Goal: Task Accomplishment & Management: Complete application form

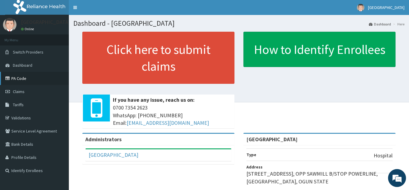
click at [37, 76] on link "PA Code" at bounding box center [34, 78] width 69 height 13
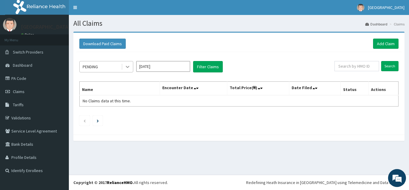
click at [129, 68] on icon at bounding box center [128, 67] width 6 height 6
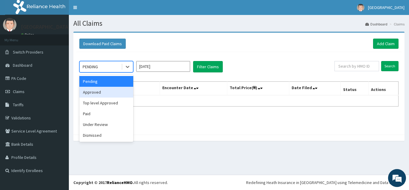
click at [119, 94] on div "Approved" at bounding box center [106, 92] width 54 height 11
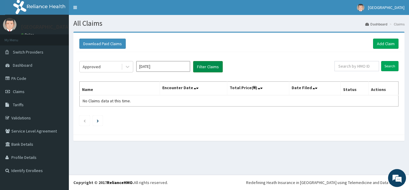
click at [207, 65] on button "Filter Claims" at bounding box center [208, 66] width 30 height 11
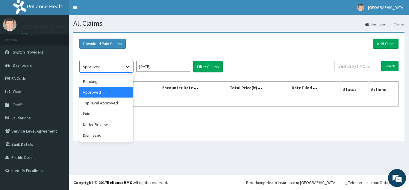
click at [129, 66] on icon at bounding box center [128, 67] width 4 height 2
click at [118, 82] on div "Pending" at bounding box center [106, 81] width 54 height 11
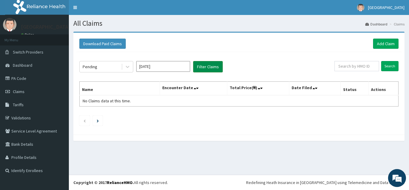
click at [212, 67] on button "Filter Claims" at bounding box center [208, 66] width 30 height 11
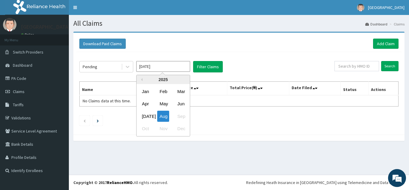
click at [160, 67] on input "[DATE]" at bounding box center [163, 66] width 54 height 11
click at [149, 111] on div "Jul" at bounding box center [146, 116] width 12 height 11
click at [149, 111] on div "Pending Aug 2025 Previous Year 2025 Jan Feb Mar Apr May Jun Jul Aug Sep Oct Nov…" at bounding box center [238, 92] width 325 height 80
type input "Jul 2025"
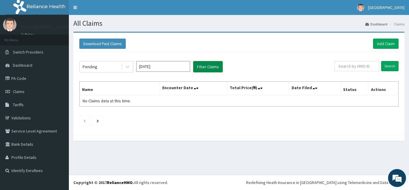
click at [206, 65] on button "Filter Claims" at bounding box center [208, 66] width 30 height 11
click at [128, 66] on icon at bounding box center [128, 67] width 6 height 6
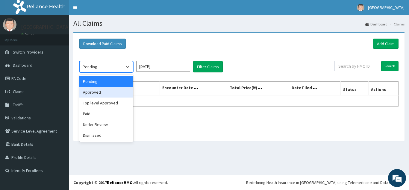
click at [112, 94] on div "Approved" at bounding box center [106, 92] width 54 height 11
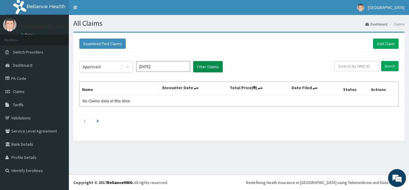
click at [204, 70] on button "Filter Claims" at bounding box center [208, 66] width 30 height 11
click at [209, 64] on button "Filter Claims" at bounding box center [208, 66] width 30 height 11
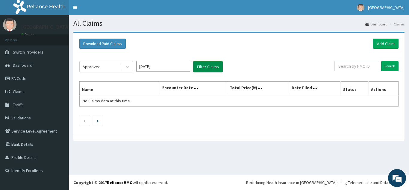
click at [209, 64] on button "Filter Claims" at bounding box center [208, 66] width 30 height 11
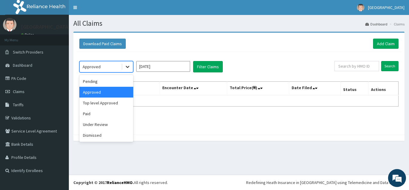
click at [129, 67] on icon at bounding box center [128, 67] width 6 height 6
click at [116, 108] on div "Top level Approved" at bounding box center [106, 103] width 54 height 11
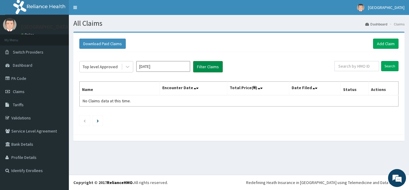
click at [207, 67] on button "Filter Claims" at bounding box center [208, 66] width 30 height 11
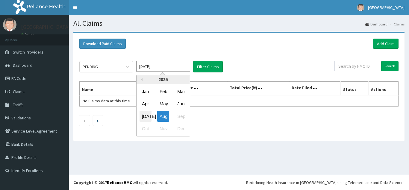
click at [145, 118] on div "Jul" at bounding box center [146, 116] width 12 height 11
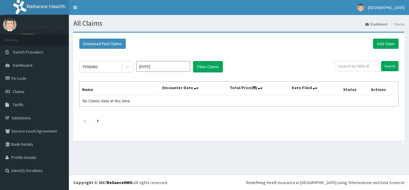
type input "Jul 2025"
click at [213, 68] on button "Filter Claims" at bounding box center [208, 66] width 30 height 11
click at [103, 43] on button "Download Paid Claims" at bounding box center [102, 44] width 46 height 10
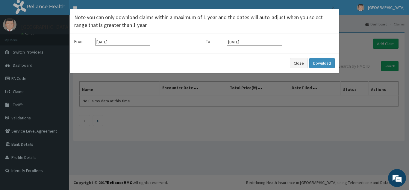
click at [139, 45] on input "14-05-2025" at bounding box center [122, 42] width 55 height 8
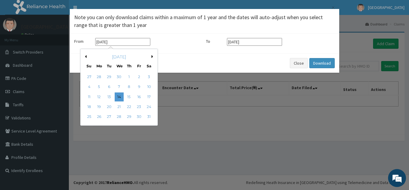
click at [150, 58] on div "May 2025" at bounding box center [119, 57] width 72 height 6
click at [152, 55] on button "Next Month" at bounding box center [153, 56] width 3 height 3
click at [110, 76] on div "1" at bounding box center [109, 77] width 9 height 9
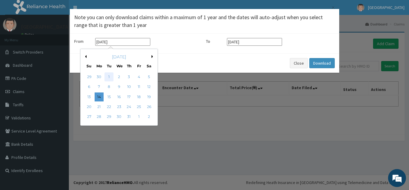
type input "01-07-2025"
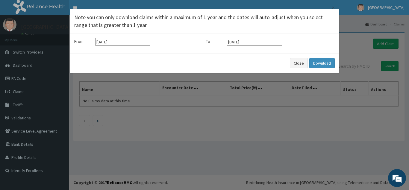
click at [272, 42] on input "[DATE]" at bounding box center [254, 42] width 55 height 8
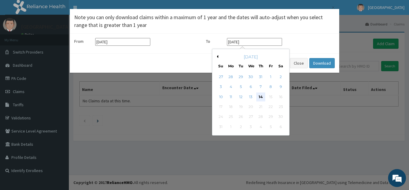
click at [264, 93] on div "14" at bounding box center [261, 97] width 9 height 9
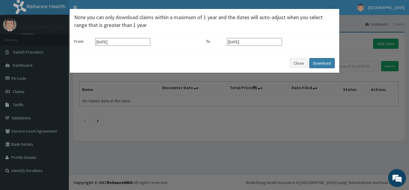
click at [324, 62] on button "Download" at bounding box center [322, 63] width 25 height 10
click at [401, 21] on button at bounding box center [402, 32] width 8 height 35
click at [299, 61] on button "Close" at bounding box center [299, 63] width 18 height 10
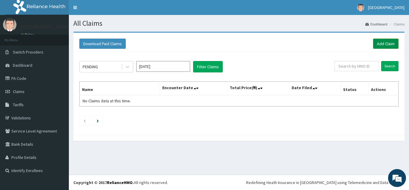
click at [385, 43] on link "Add Claim" at bounding box center [385, 44] width 25 height 10
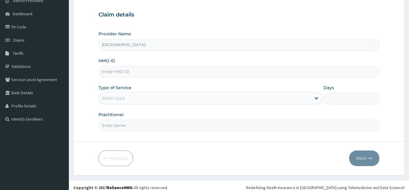
type input "Golden Heart Hospital"
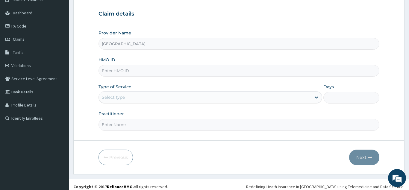
click at [272, 66] on input "HMO ID" at bounding box center [239, 71] width 281 height 12
paste input "RBP/10036/A"
click at [109, 72] on input "RBP/10036/A" at bounding box center [239, 71] width 281 height 12
click at [102, 71] on input "RBP/10036/A" at bounding box center [239, 71] width 281 height 12
type input "RBP/10036/A"
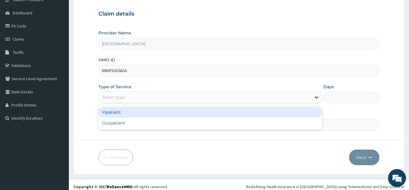
click at [108, 98] on div "Select type" at bounding box center [113, 97] width 23 height 6
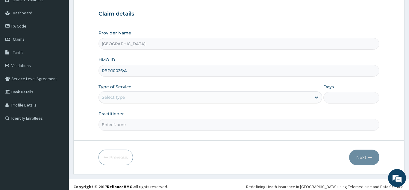
click at [221, 95] on div "Select type" at bounding box center [205, 98] width 213 height 10
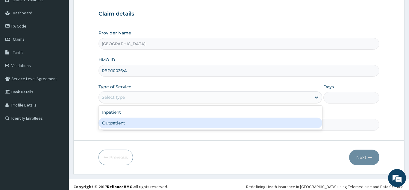
click at [207, 123] on div "Outpatient" at bounding box center [211, 123] width 224 height 11
type input "1"
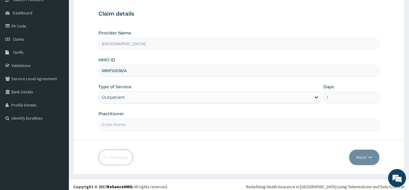
click at [193, 128] on input "Practitioner" at bounding box center [239, 125] width 281 height 12
type input "Dr Victor"
click at [359, 158] on button "Next" at bounding box center [364, 158] width 30 height 16
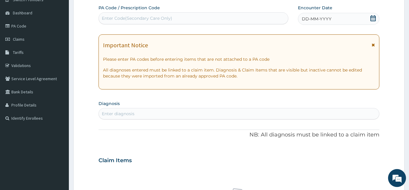
click at [195, 21] on div "Enter Code(Secondary Care Only)" at bounding box center [193, 18] width 189 height 10
paste input "PA/B1186E"
type input "PA/B1186E"
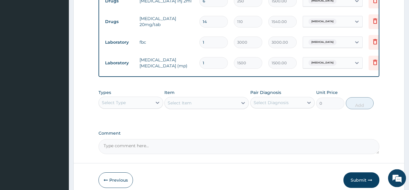
scroll to position [379, 0]
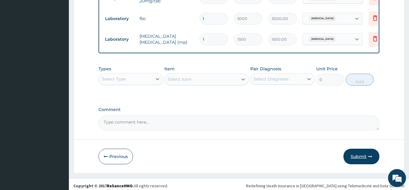
click at [363, 151] on button "Submit" at bounding box center [362, 157] width 36 height 16
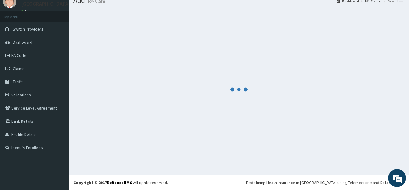
scroll to position [23, 0]
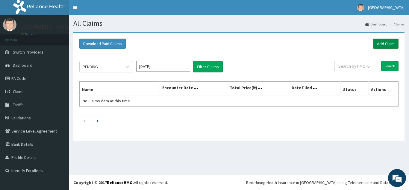
click at [389, 42] on link "Add Claim" at bounding box center [385, 44] width 25 height 10
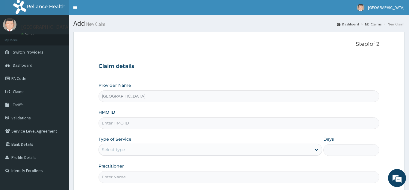
type input "[GEOGRAPHIC_DATA]"
click at [162, 124] on input "HMO ID" at bounding box center [239, 123] width 281 height 12
paste input "RBP/10036/A"
type input "RBP/10036/A"
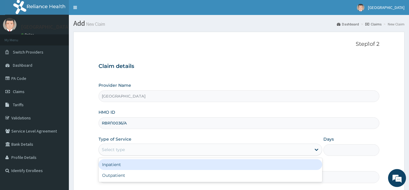
click at [128, 149] on div "Select type" at bounding box center [205, 150] width 213 height 10
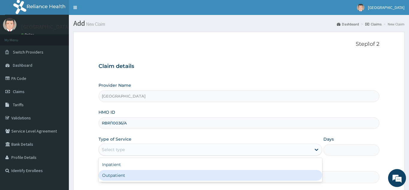
click at [131, 174] on div "Outpatient" at bounding box center [211, 175] width 224 height 11
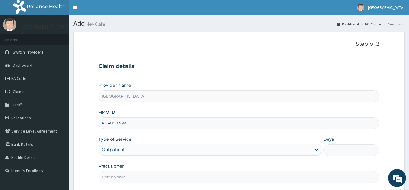
type input "1"
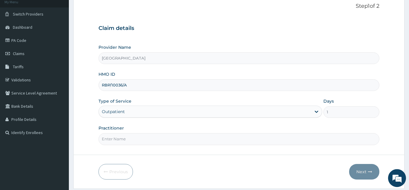
scroll to position [42, 0]
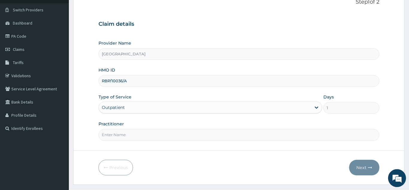
click at [239, 133] on input "Practitioner" at bounding box center [239, 135] width 281 height 12
type input "Dr Vic"
click at [361, 168] on button "Next" at bounding box center [364, 168] width 30 height 16
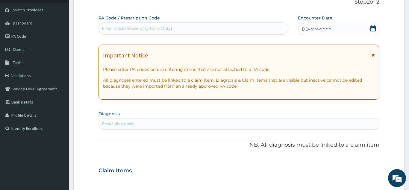
click at [139, 32] on div "Enter Code(Secondary Care Only)" at bounding box center [193, 29] width 189 height 10
paste input "PA/53FBAA"
type input "PA/53FBAA"
click at [139, 32] on div "Enter Code(Secondary Care Only)" at bounding box center [193, 29] width 189 height 10
click at [143, 25] on div "Enter Code(Secondary Care Only)" at bounding box center [193, 29] width 189 height 10
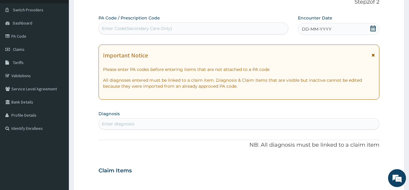
paste input "PA/53FBAA"
type input "PA/53FBAA"
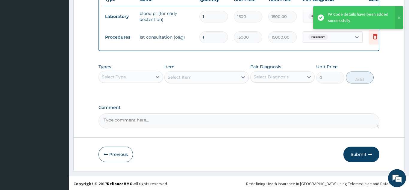
scroll to position [234, 0]
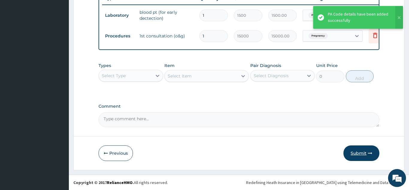
click at [354, 152] on button "Submit" at bounding box center [362, 154] width 36 height 16
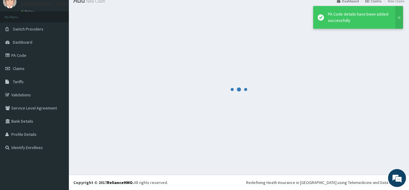
scroll to position [23, 0]
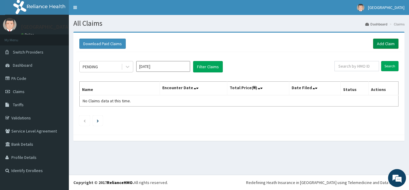
click at [385, 41] on link "Add Claim" at bounding box center [385, 44] width 25 height 10
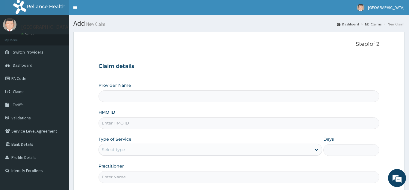
type input "Golden Heart Hospital"
click at [109, 125] on input "HMO ID" at bounding box center [239, 123] width 281 height 12
paste input "EDT/10009/A"
type input "EDT/10009/A"
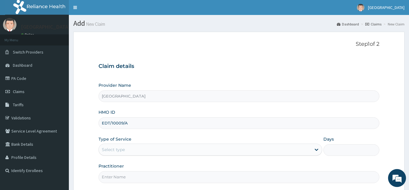
click at [118, 148] on div "Select type" at bounding box center [113, 150] width 23 height 6
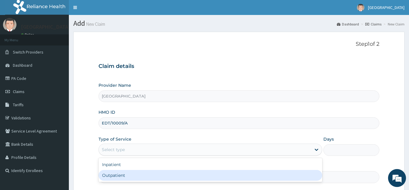
click at [121, 174] on div "Outpatient" at bounding box center [211, 175] width 224 height 11
type input "1"
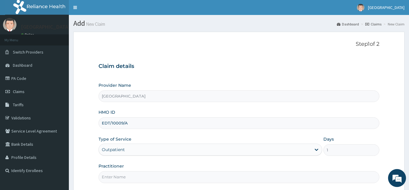
click at [123, 178] on input "Practitioner" at bounding box center [239, 177] width 281 height 12
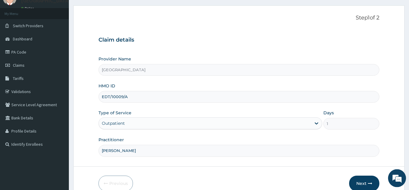
scroll to position [47, 0]
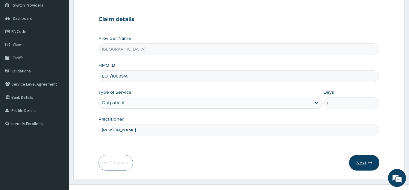
type input "Dr Akin"
click at [365, 161] on button "Next" at bounding box center [364, 163] width 30 height 16
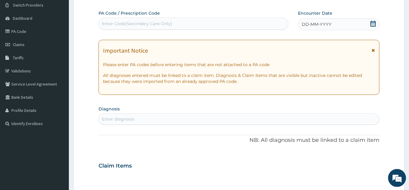
click at [174, 19] on div "Enter Code(Secondary Care Only)" at bounding box center [194, 24] width 190 height 12
paste input "PA/3A4F47"
type input "PA/3A4F47"
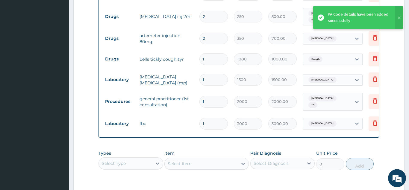
scroll to position [420, 0]
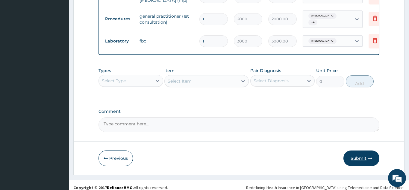
click at [355, 151] on button "Submit" at bounding box center [362, 159] width 36 height 16
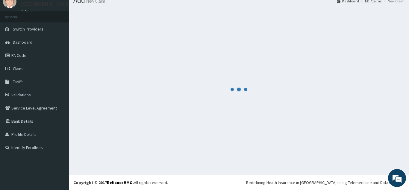
scroll to position [23, 0]
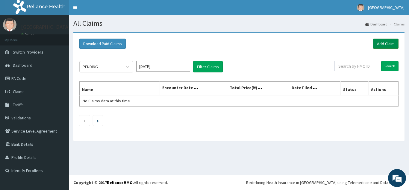
click at [378, 41] on link "Add Claim" at bounding box center [385, 44] width 25 height 10
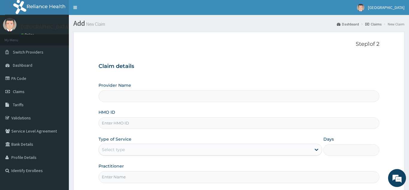
type input "Golden Heart Hospital"
click at [105, 124] on input "HMO ID" at bounding box center [239, 123] width 281 height 12
paste input "EDT/10009/B"
type input "EDT/10009/B"
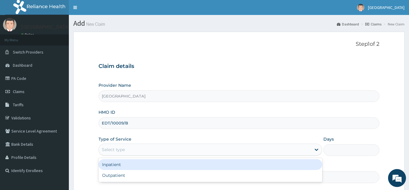
click at [113, 149] on div "Select type" at bounding box center [113, 150] width 23 height 6
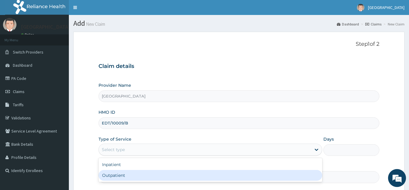
click at [119, 179] on div "Outpatient" at bounding box center [211, 175] width 224 height 11
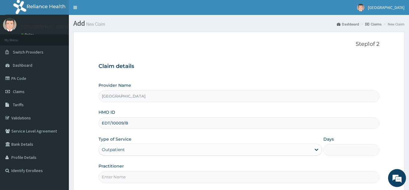
type input "1"
click at [124, 178] on input "Practitioner" at bounding box center [239, 177] width 281 height 12
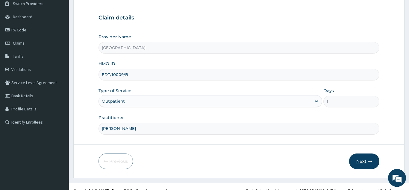
type input "Dr akin"
click at [367, 160] on button "Next" at bounding box center [364, 162] width 30 height 16
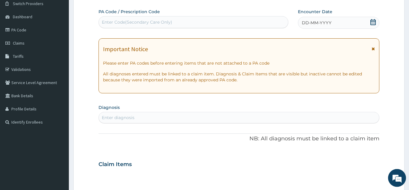
click at [190, 22] on div "Enter Code(Secondary Care Only)" at bounding box center [193, 22] width 189 height 10
paste input "PA/81DE80"
type input "PA/81DE80"
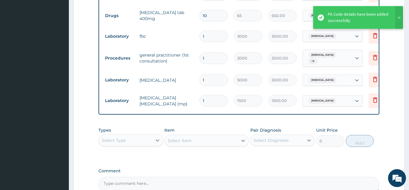
scroll to position [420, 0]
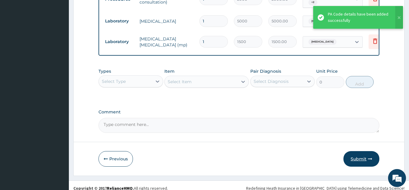
click at [354, 153] on button "Submit" at bounding box center [362, 159] width 36 height 16
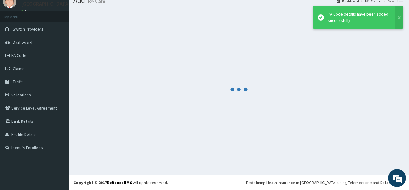
scroll to position [23, 0]
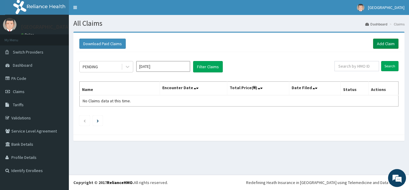
click at [388, 39] on link "Add Claim" at bounding box center [385, 44] width 25 height 10
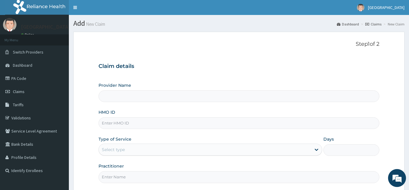
type input "[GEOGRAPHIC_DATA]"
click at [103, 125] on input "HMO ID" at bounding box center [239, 123] width 281 height 12
paste input "EDT/10009/C"
click at [105, 120] on input "EDT/10009/C" at bounding box center [239, 123] width 281 height 12
click at [103, 123] on input "EDT/10009/C" at bounding box center [239, 123] width 281 height 12
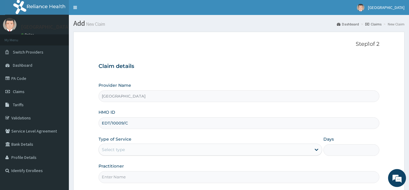
type input "EDT/10009/C"
click at [116, 149] on div "Select type" at bounding box center [113, 150] width 23 height 6
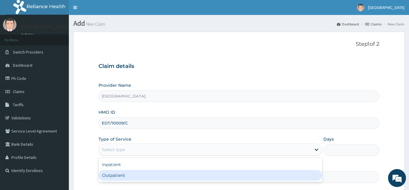
click at [118, 173] on div "Outpatient" at bounding box center [211, 175] width 224 height 11
type input "1"
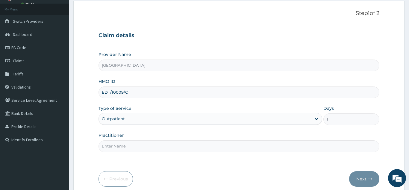
click at [180, 144] on input "Practitioner" at bounding box center [239, 147] width 281 height 12
type input "Dr solomon"
click at [358, 183] on button "Next" at bounding box center [364, 179] width 30 height 16
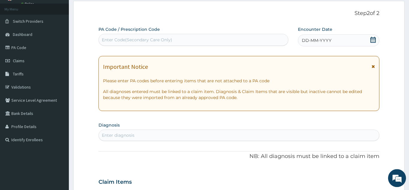
click at [170, 35] on div "Enter Code(Secondary Care Only)" at bounding box center [193, 40] width 189 height 10
paste input "EDT/10009/C"
type input "E"
paste input "PA/7A56A4"
type input "PA/7A56A4"
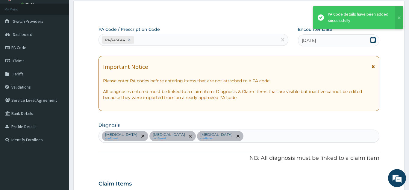
scroll to position [361, 0]
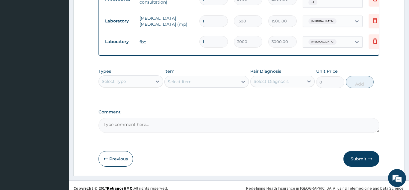
click at [368, 153] on button "Submit" at bounding box center [362, 159] width 36 height 16
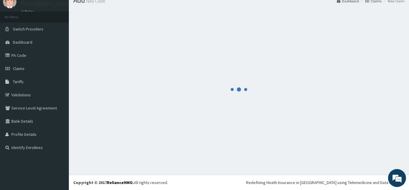
scroll to position [23, 0]
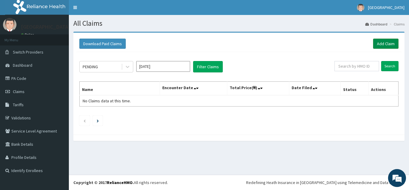
click at [390, 40] on link "Add Claim" at bounding box center [385, 44] width 25 height 10
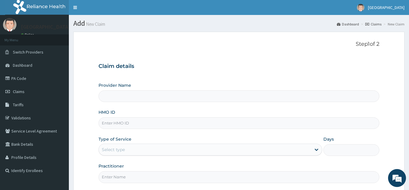
type input "[GEOGRAPHIC_DATA]"
click at [114, 124] on input "HMO ID" at bounding box center [239, 123] width 281 height 12
paste input "HLP/10057/A"
type input "HLP/10057/A"
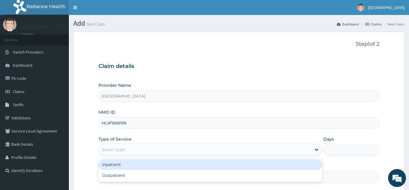
click at [115, 148] on div "Select type" at bounding box center [113, 150] width 23 height 6
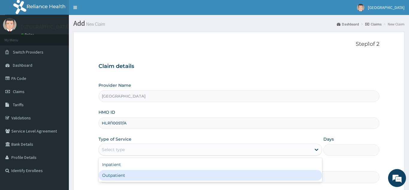
click at [118, 175] on div "Outpatient" at bounding box center [211, 175] width 224 height 11
type input "1"
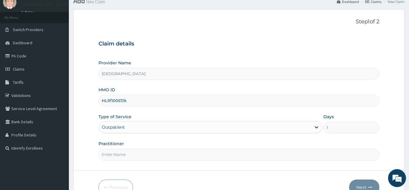
scroll to position [28, 0]
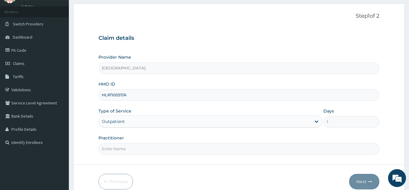
click at [267, 147] on input "Practitioner" at bounding box center [239, 149] width 281 height 12
type input "Dr vic"
click at [365, 182] on button "Next" at bounding box center [364, 182] width 30 height 16
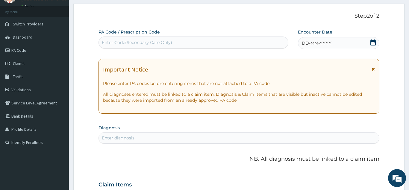
click at [216, 45] on div "Enter Code(Secondary Care Only)" at bounding box center [193, 43] width 189 height 10
paste input "PA/606014"
type input "PA/606014"
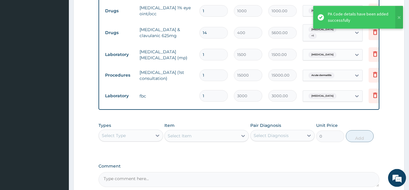
scroll to position [399, 0]
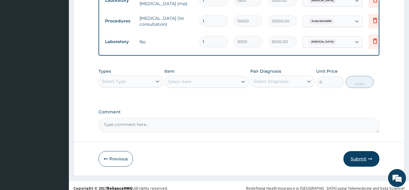
click at [365, 155] on button "Submit" at bounding box center [362, 159] width 36 height 16
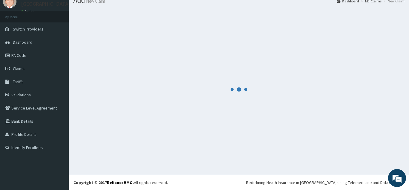
scroll to position [23, 0]
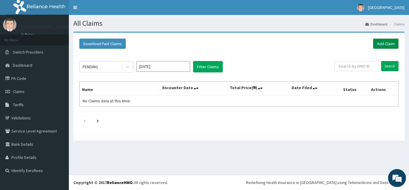
click at [387, 45] on link "Add Claim" at bounding box center [385, 44] width 25 height 10
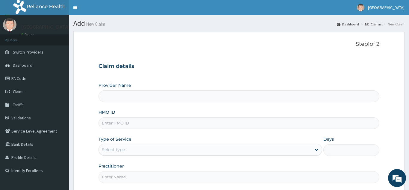
type input "[GEOGRAPHIC_DATA]"
click at [133, 128] on input "HMO ID" at bounding box center [239, 123] width 281 height 12
paste input "HLP/10057/H"
click at [109, 123] on input "HLP/10057/H" at bounding box center [239, 123] width 281 height 12
type input "HLP/10057/H"
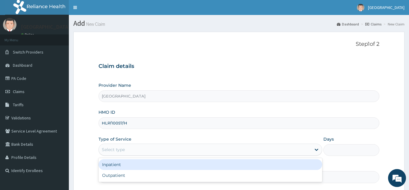
click at [116, 150] on div "Select type" at bounding box center [113, 150] width 23 height 6
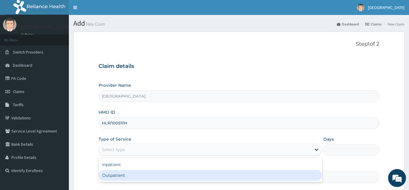
click at [124, 175] on div "Outpatient" at bounding box center [211, 175] width 224 height 11
type input "1"
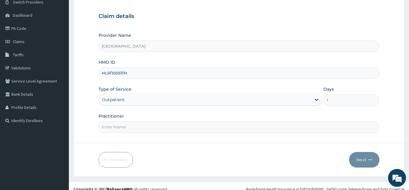
click at [269, 123] on input "Practitioner" at bounding box center [239, 127] width 281 height 12
type input "[PERSON_NAME]"
click at [363, 152] on form "Step 1 of 2 Claim details Provider Name [GEOGRAPHIC_DATA] HMO ID HLP/10057/H Ty…" at bounding box center [238, 79] width 331 height 195
click at [362, 157] on button "Next" at bounding box center [364, 160] width 30 height 16
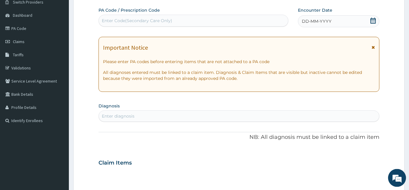
click at [157, 19] on div "Enter Code(Secondary Care Only)" at bounding box center [137, 21] width 70 height 6
paste input "PA/0593EA"
type input "PA/0593EA"
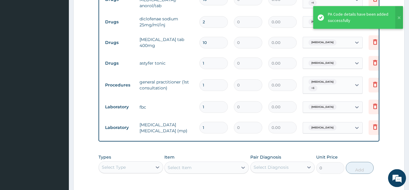
scroll to position [426, 0]
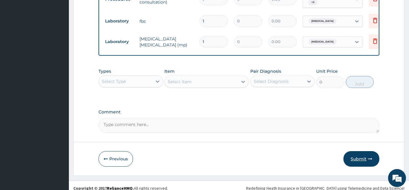
click at [363, 153] on button "Submit" at bounding box center [362, 159] width 36 height 16
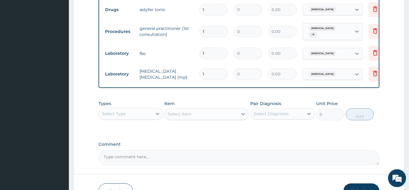
scroll to position [399, 0]
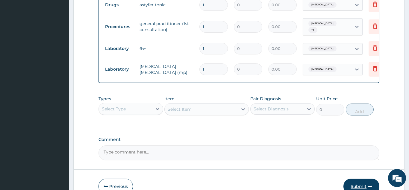
click at [364, 179] on button "Submit" at bounding box center [362, 187] width 36 height 16
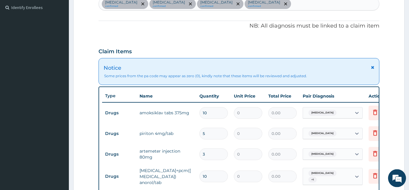
scroll to position [163, 0]
click at [375, 73] on div "Notice Some prices from the pa code may appear as zero (0), kindly note that th…" at bounding box center [239, 71] width 281 height 27
click at [375, 69] on div "Notice Some prices from the pa code may appear as zero (0), kindly note that th…" at bounding box center [239, 71] width 281 height 27
click at [379, 68] on div "Notice Some prices from the pa code may appear as zero (0), kindly note that th…" at bounding box center [239, 71] width 281 height 27
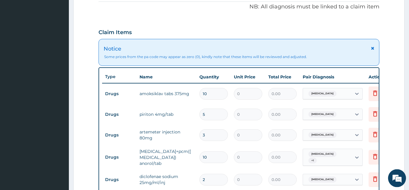
scroll to position [183, 0]
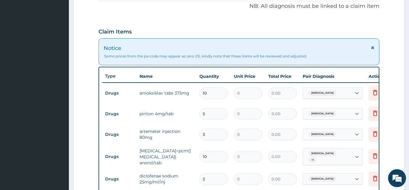
click at [379, 52] on div "Notice Some prices from the pa code may appear as zero (0), kindly note that th…" at bounding box center [239, 51] width 281 height 27
click at [374, 48] on icon at bounding box center [372, 48] width 3 height 4
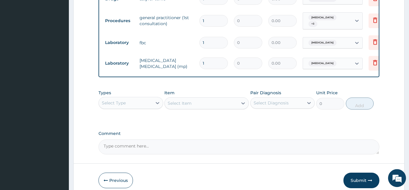
scroll to position [399, 0]
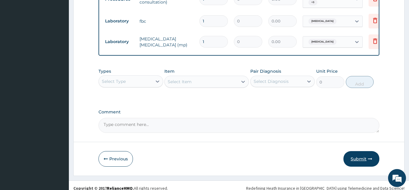
click at [356, 155] on button "Submit" at bounding box center [362, 159] width 36 height 16
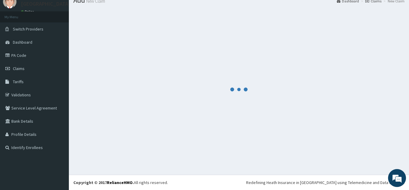
scroll to position [23, 0]
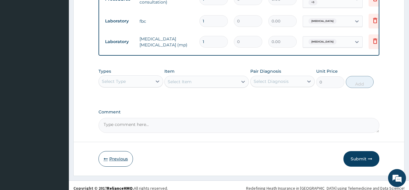
click at [117, 157] on button "Previous" at bounding box center [116, 159] width 34 height 16
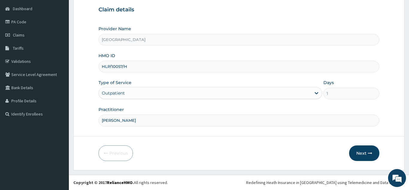
click at [103, 67] on input "HLP/10057/H" at bounding box center [239, 67] width 281 height 12
type input "HLP/10057/H"
click at [357, 152] on button "Next" at bounding box center [364, 154] width 30 height 16
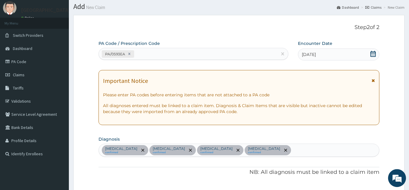
scroll to position [415, 0]
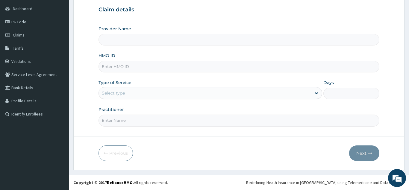
click at [127, 65] on input "HMO ID" at bounding box center [239, 67] width 281 height 12
click at [124, 40] on input "Provider Name" at bounding box center [239, 40] width 281 height 12
